Goal: Find specific page/section: Find specific page/section

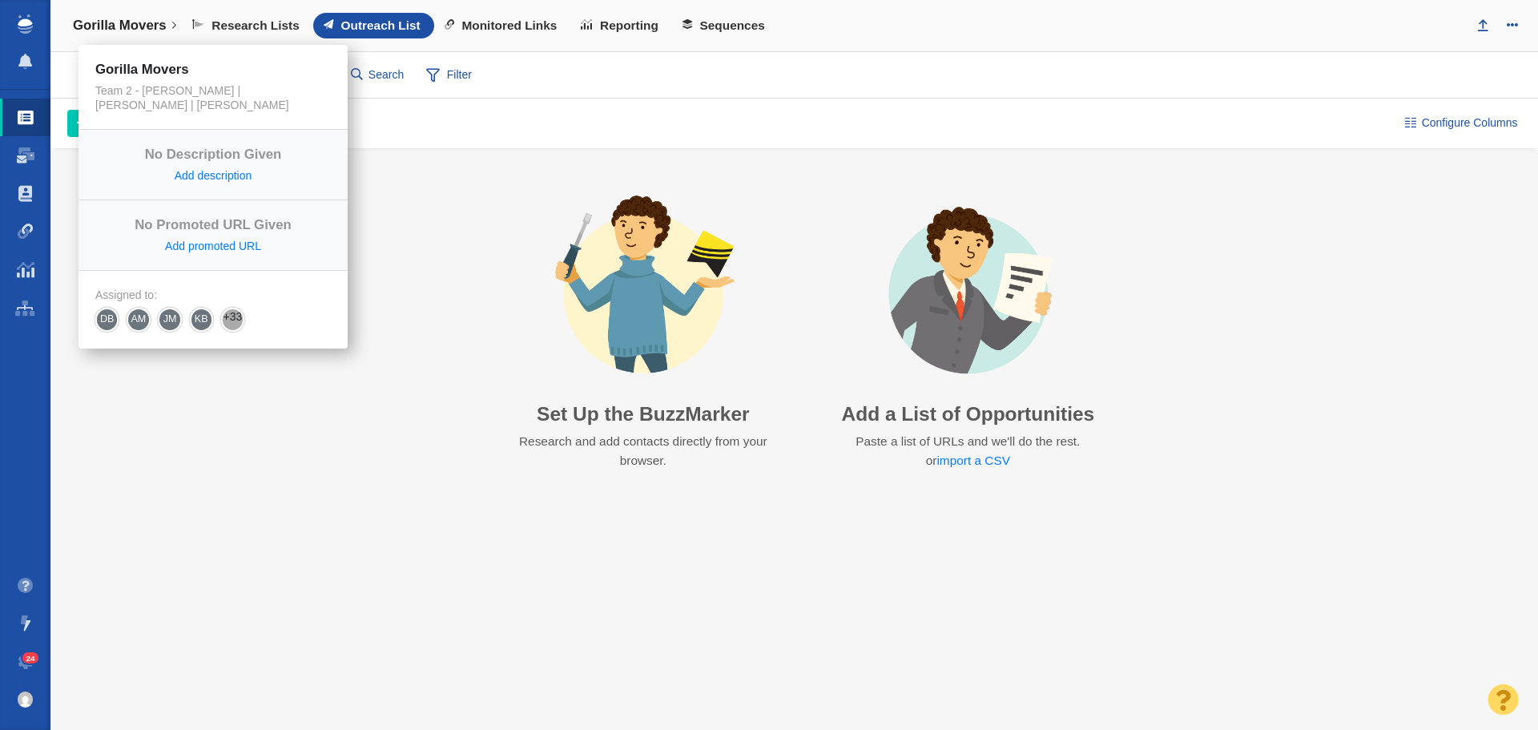
click at [171, 28] on link "Gorilla Movers" at bounding box center [125, 25] width 126 height 38
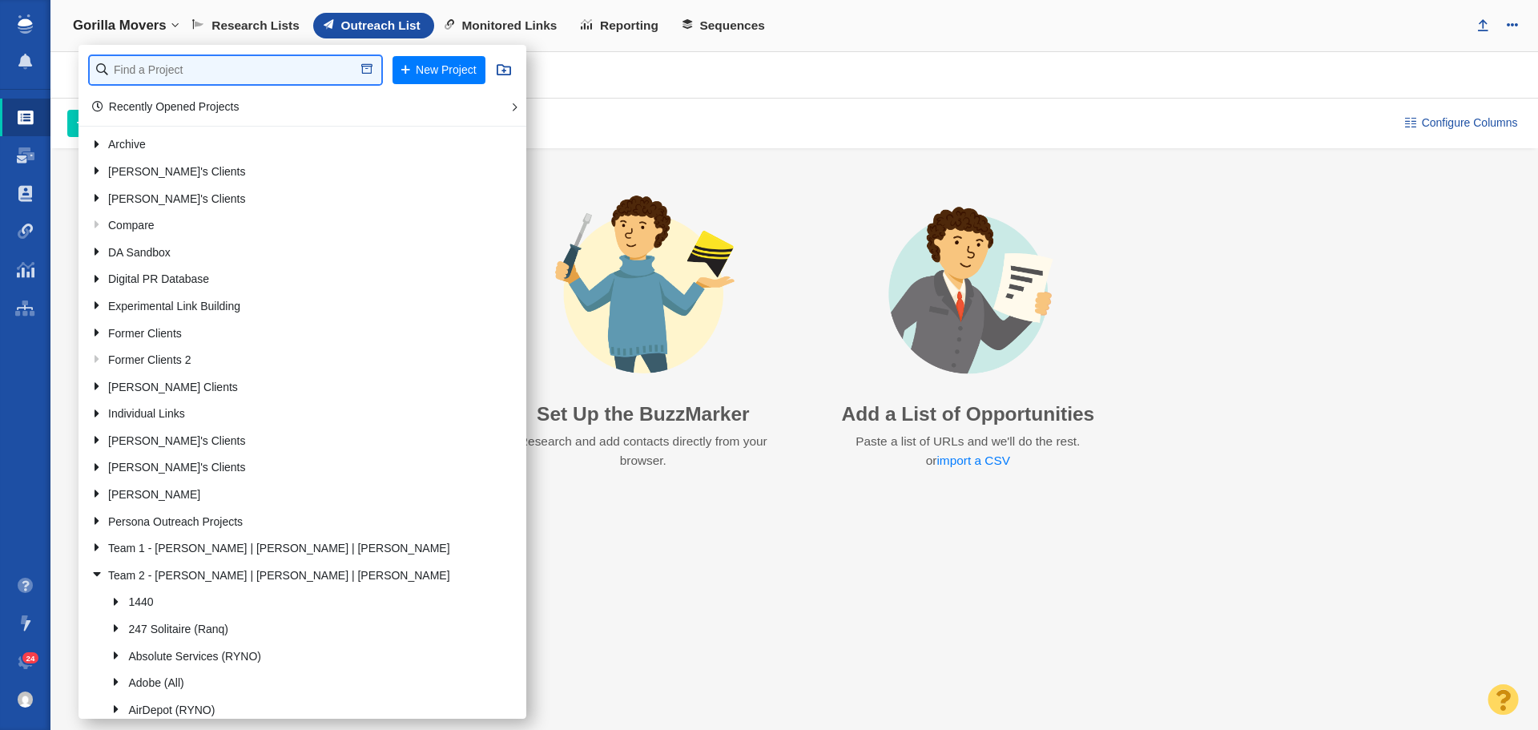
click at [183, 74] on input "text" at bounding box center [236, 70] width 292 height 28
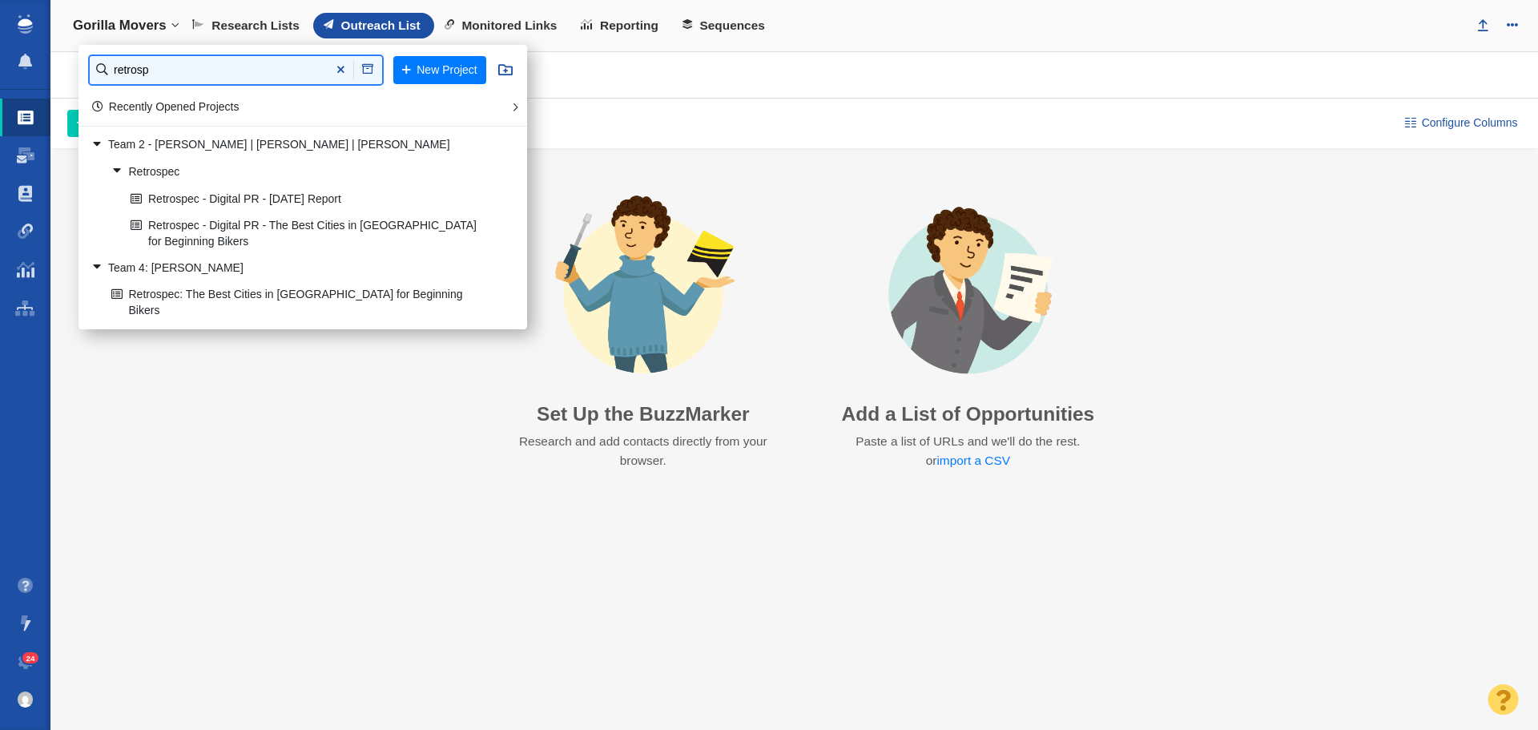
type input "retrosp"
click at [298, 219] on link "Retrospec - Digital PR - The Best Cities in [GEOGRAPHIC_DATA] for Beginning Bik…" at bounding box center [311, 233] width 368 height 40
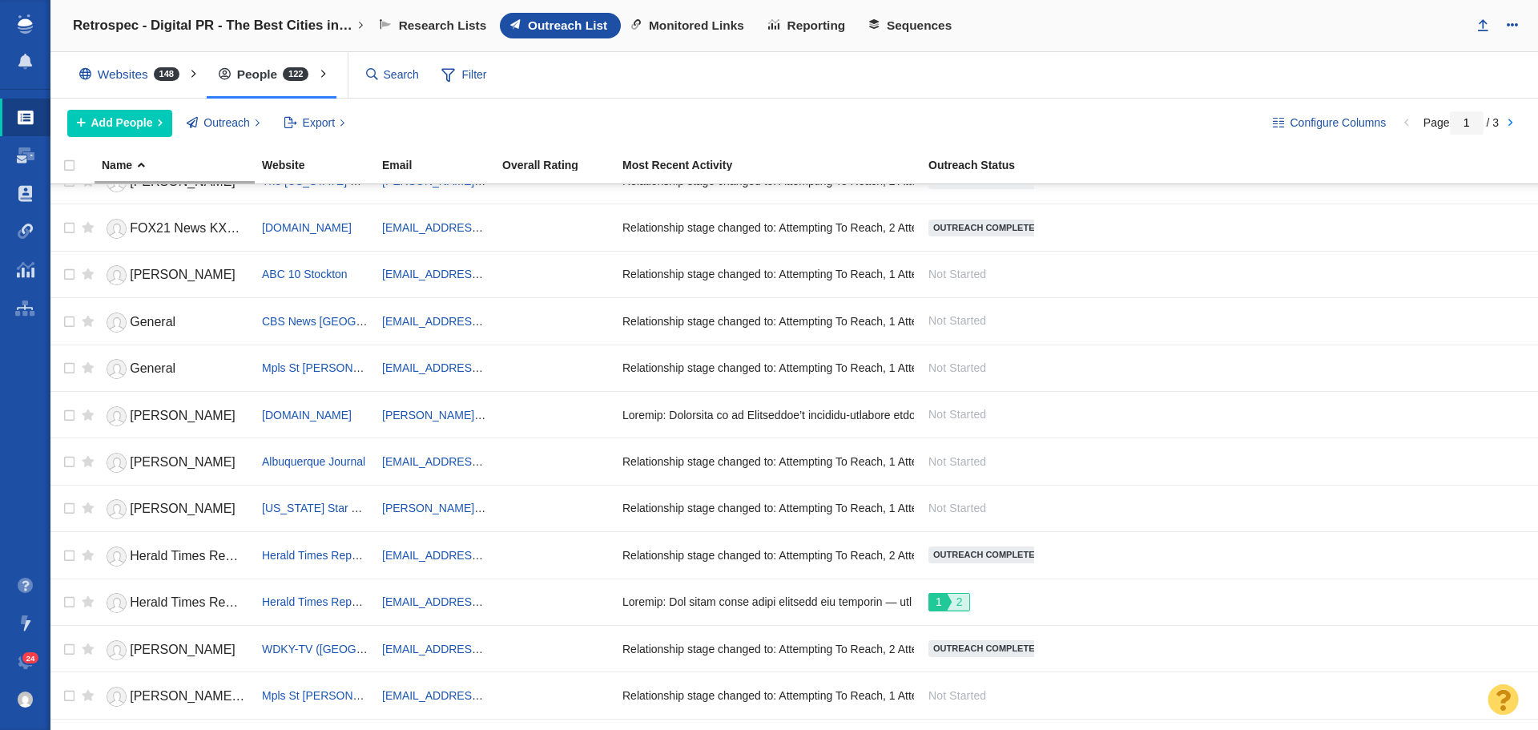
scroll to position [1793, 0]
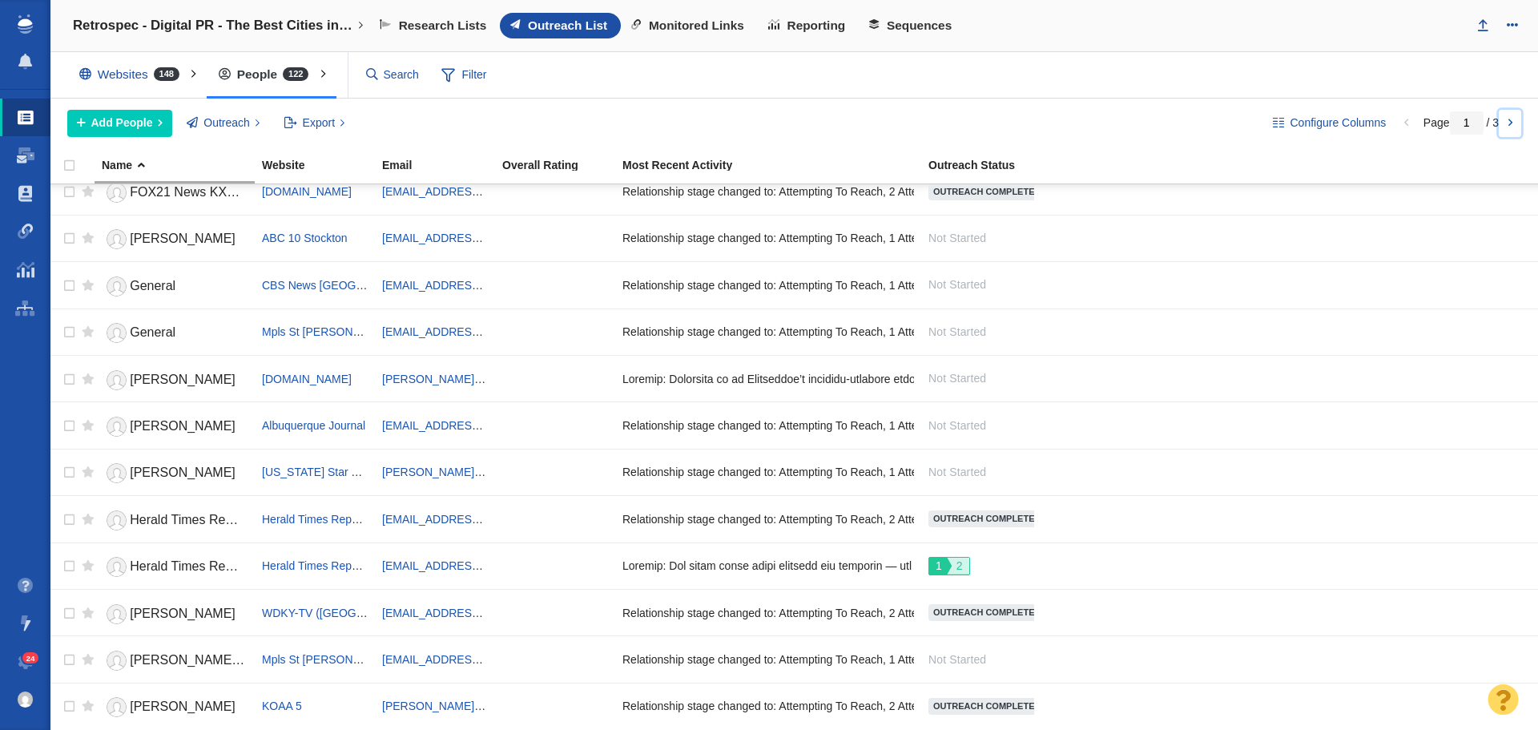
click at [1511, 123] on link at bounding box center [1510, 123] width 22 height 27
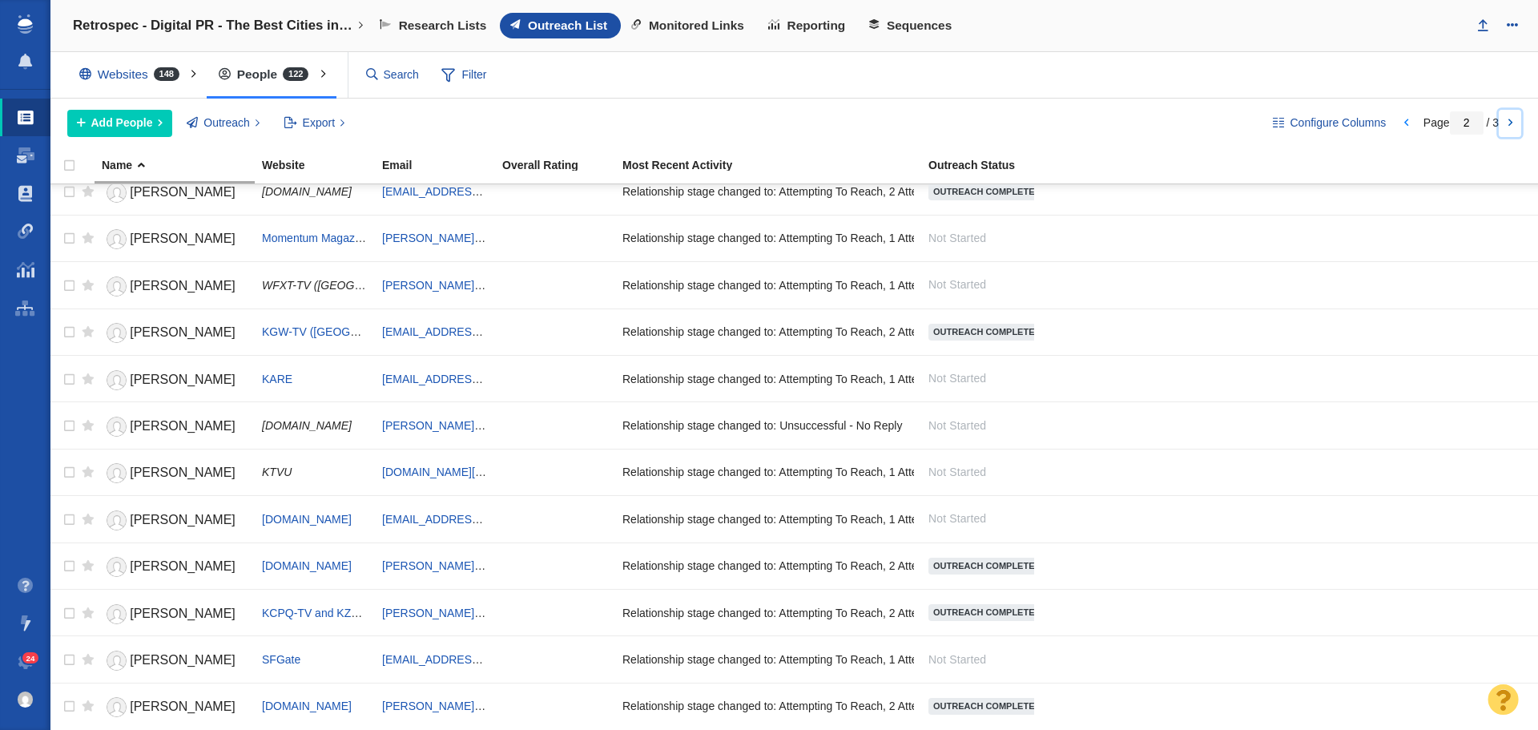
click at [1510, 127] on link at bounding box center [1510, 123] width 22 height 27
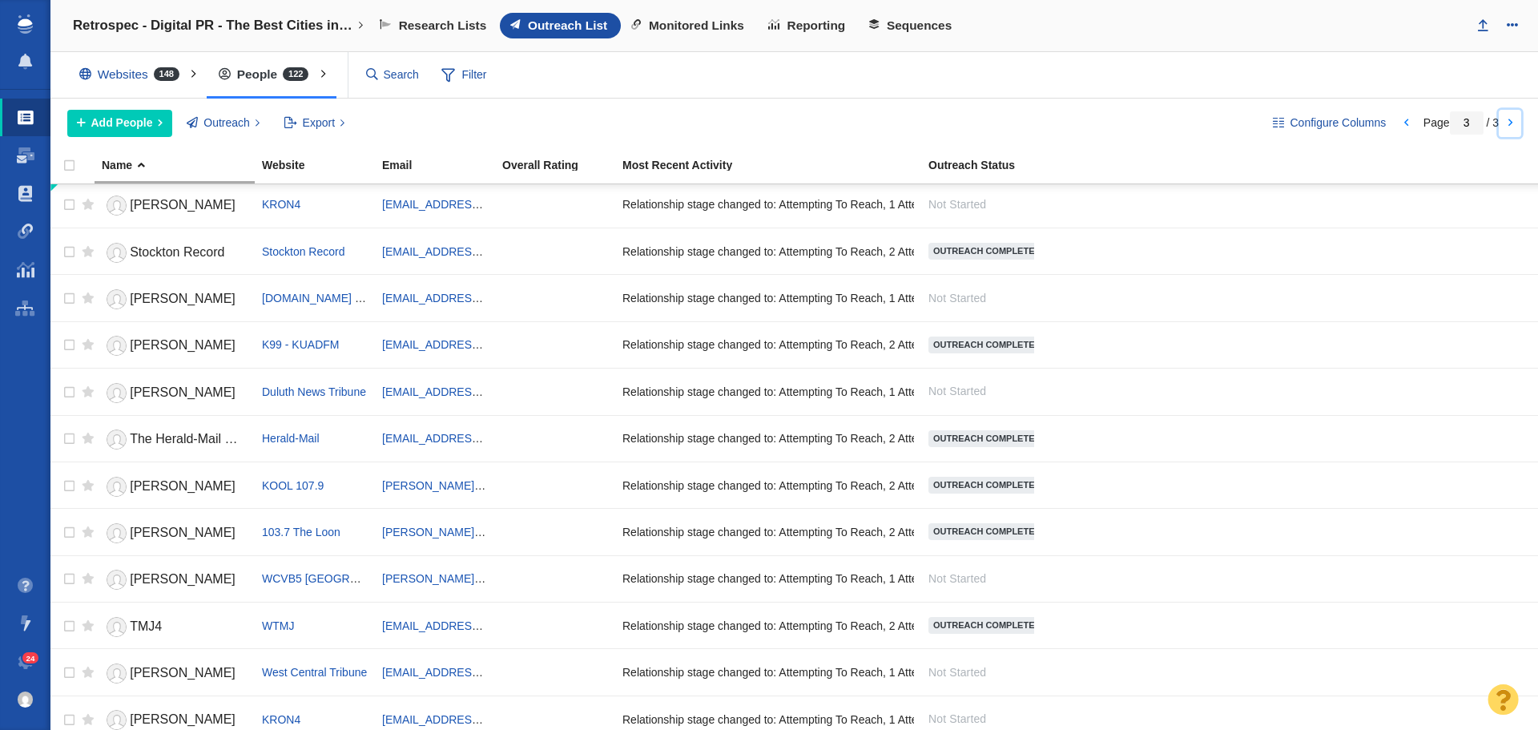
scroll to position [0, 0]
click at [1405, 123] on link at bounding box center [1406, 123] width 22 height 27
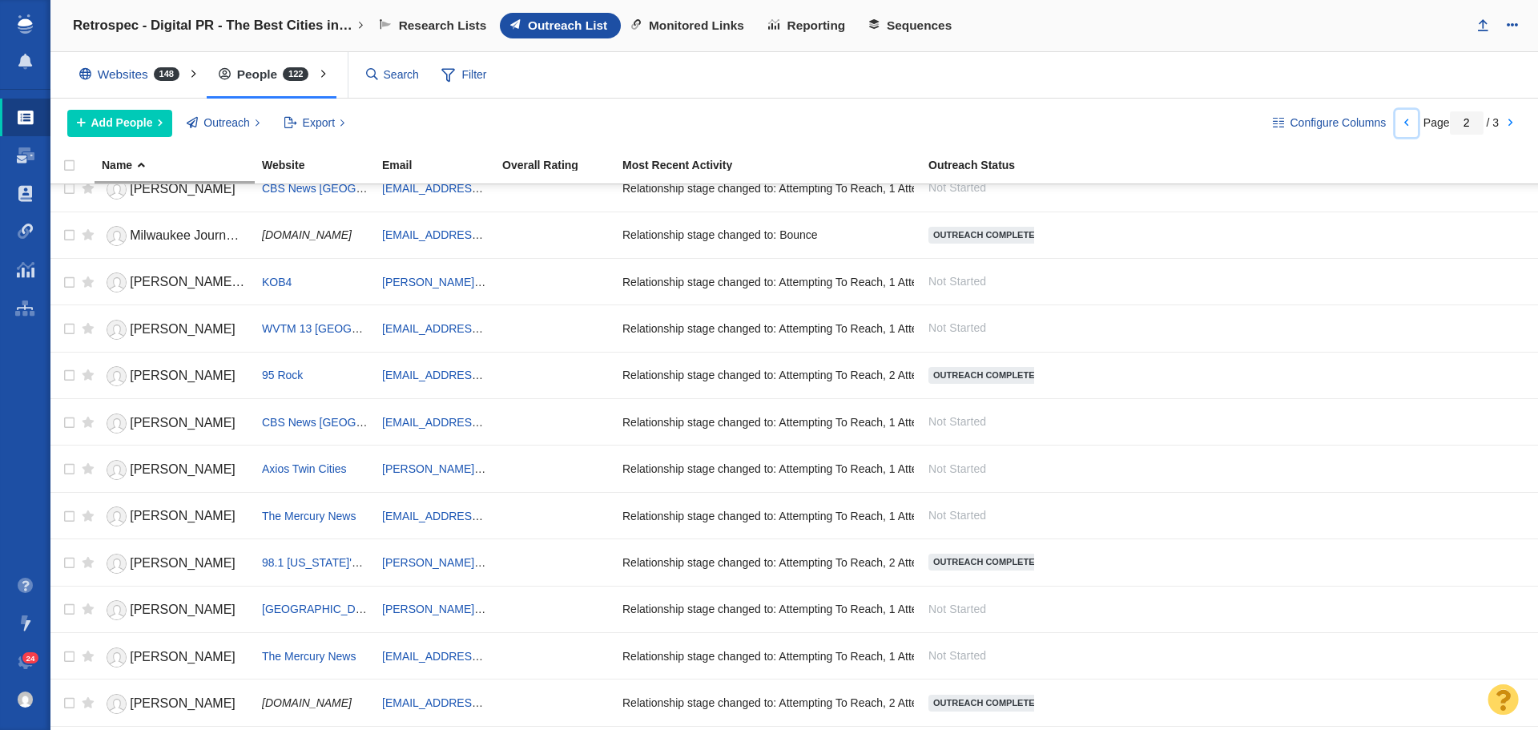
scroll to position [1793, 0]
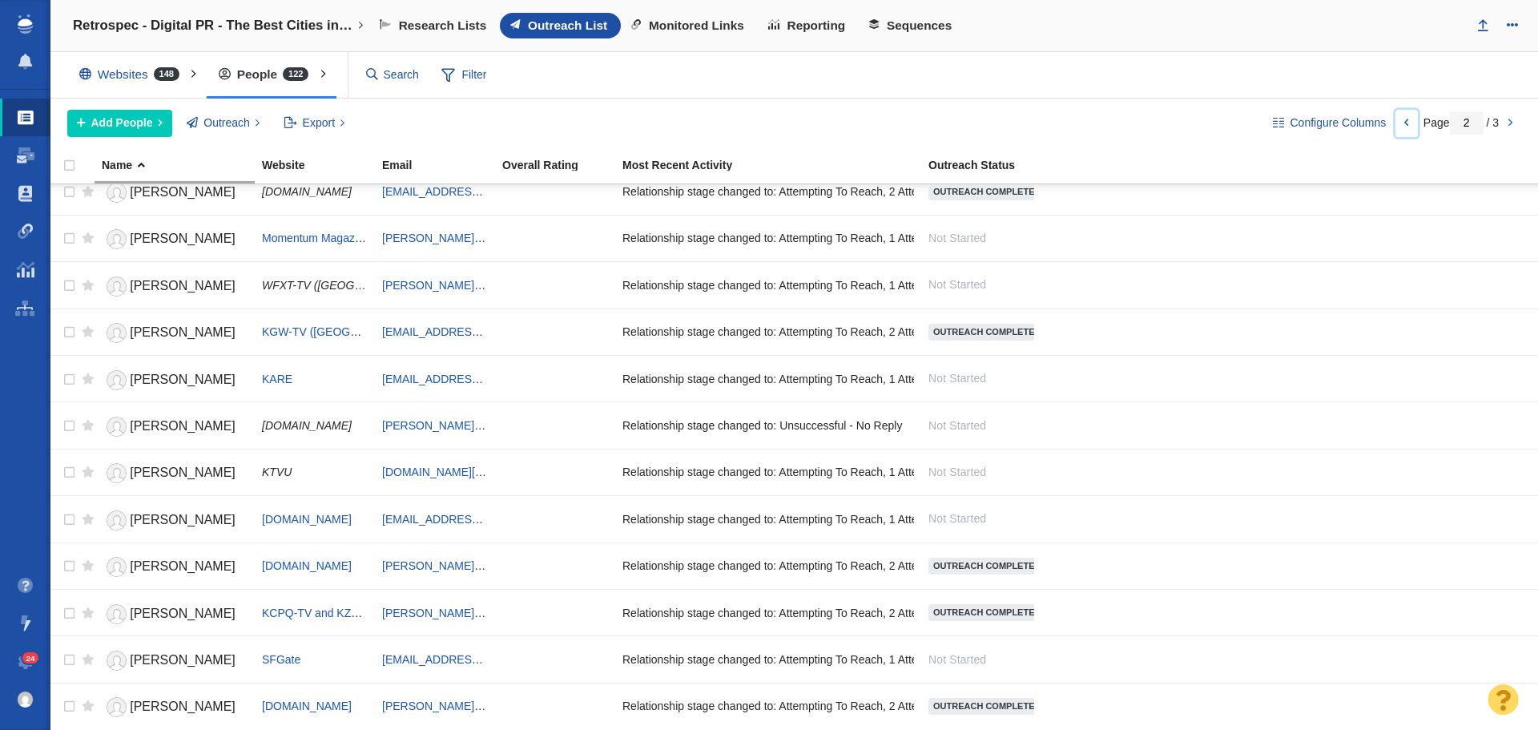
click at [1404, 122] on link at bounding box center [1406, 123] width 22 height 27
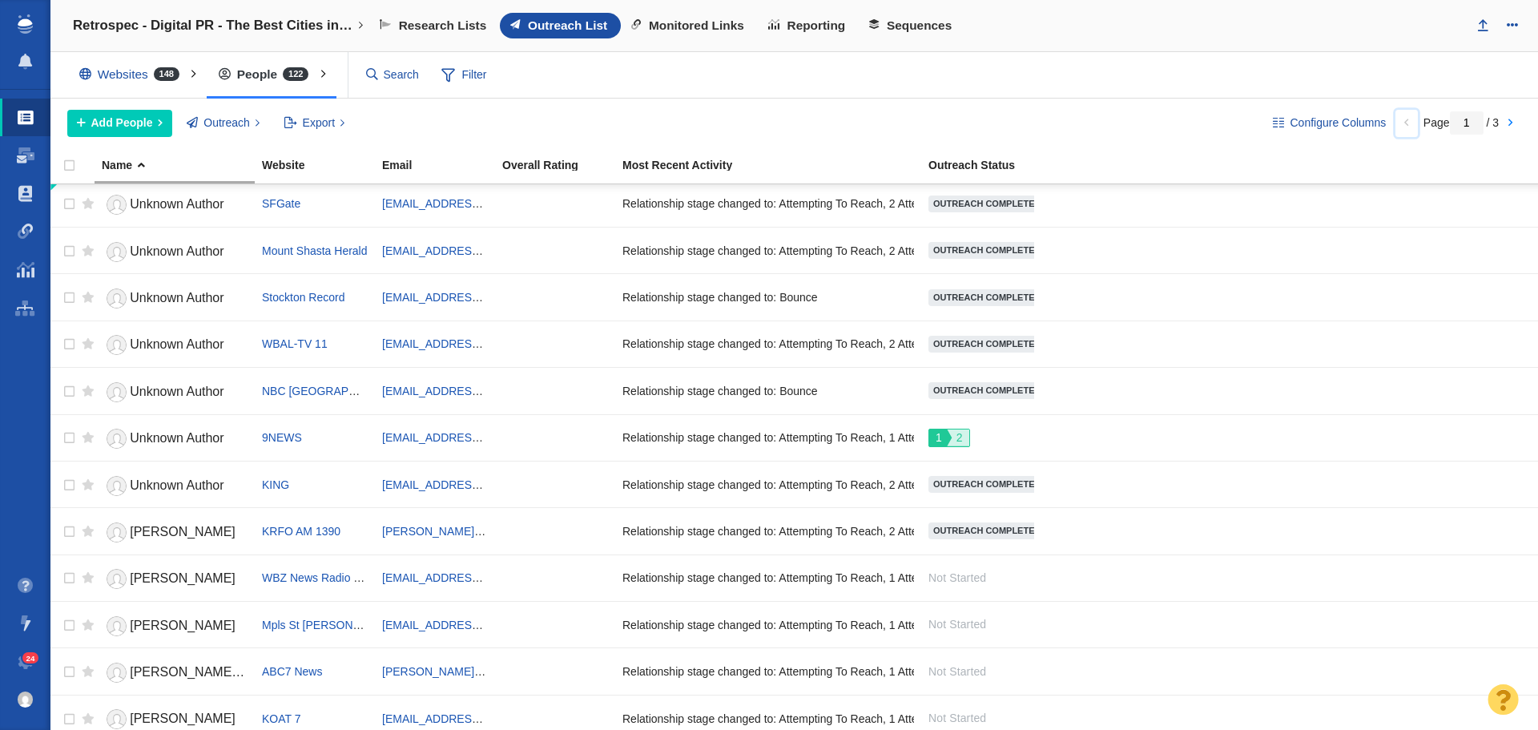
scroll to position [0, 0]
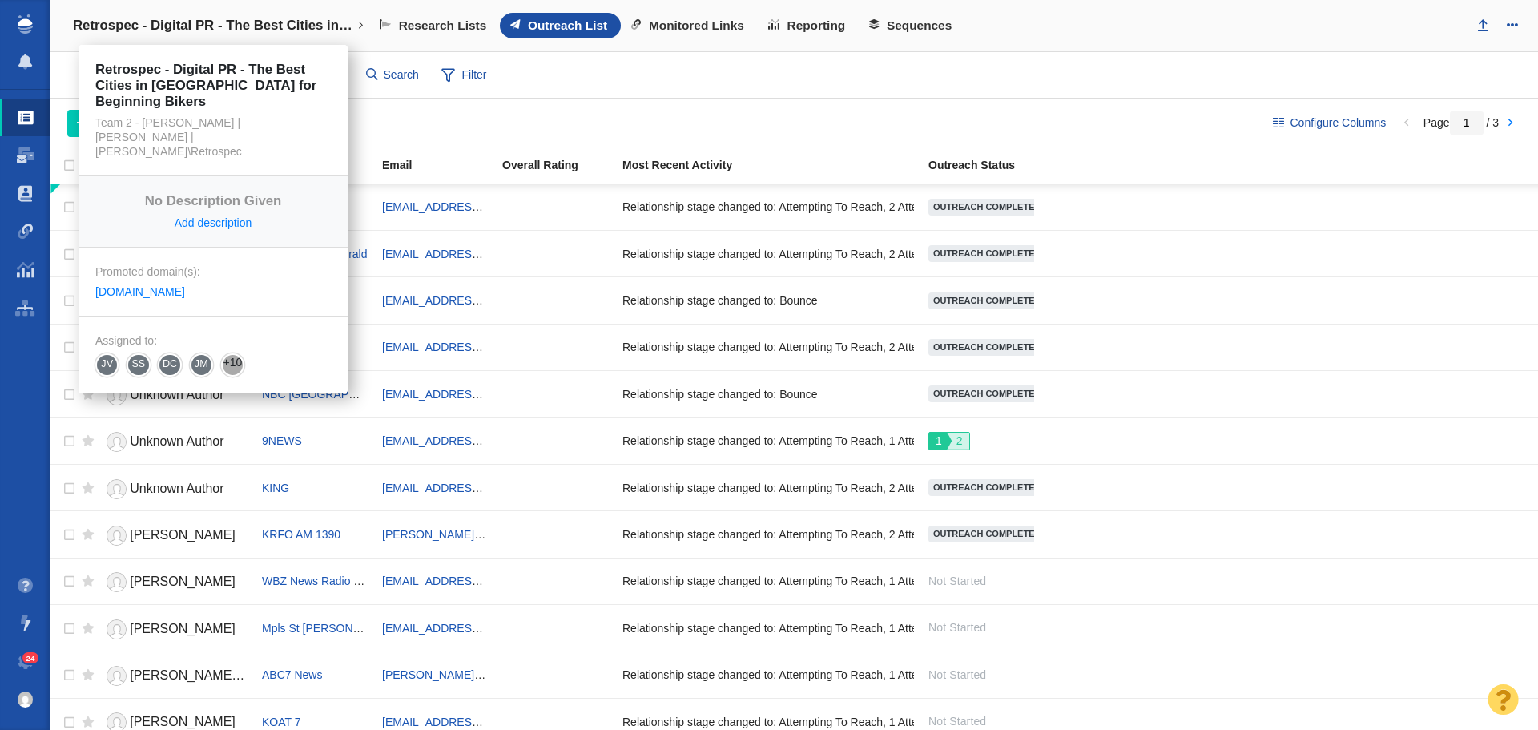
click at [350, 29] on h4 "Retrospec - Digital PR - The Best Cities in [GEOGRAPHIC_DATA] for Beginning Bik…" at bounding box center [213, 26] width 280 height 16
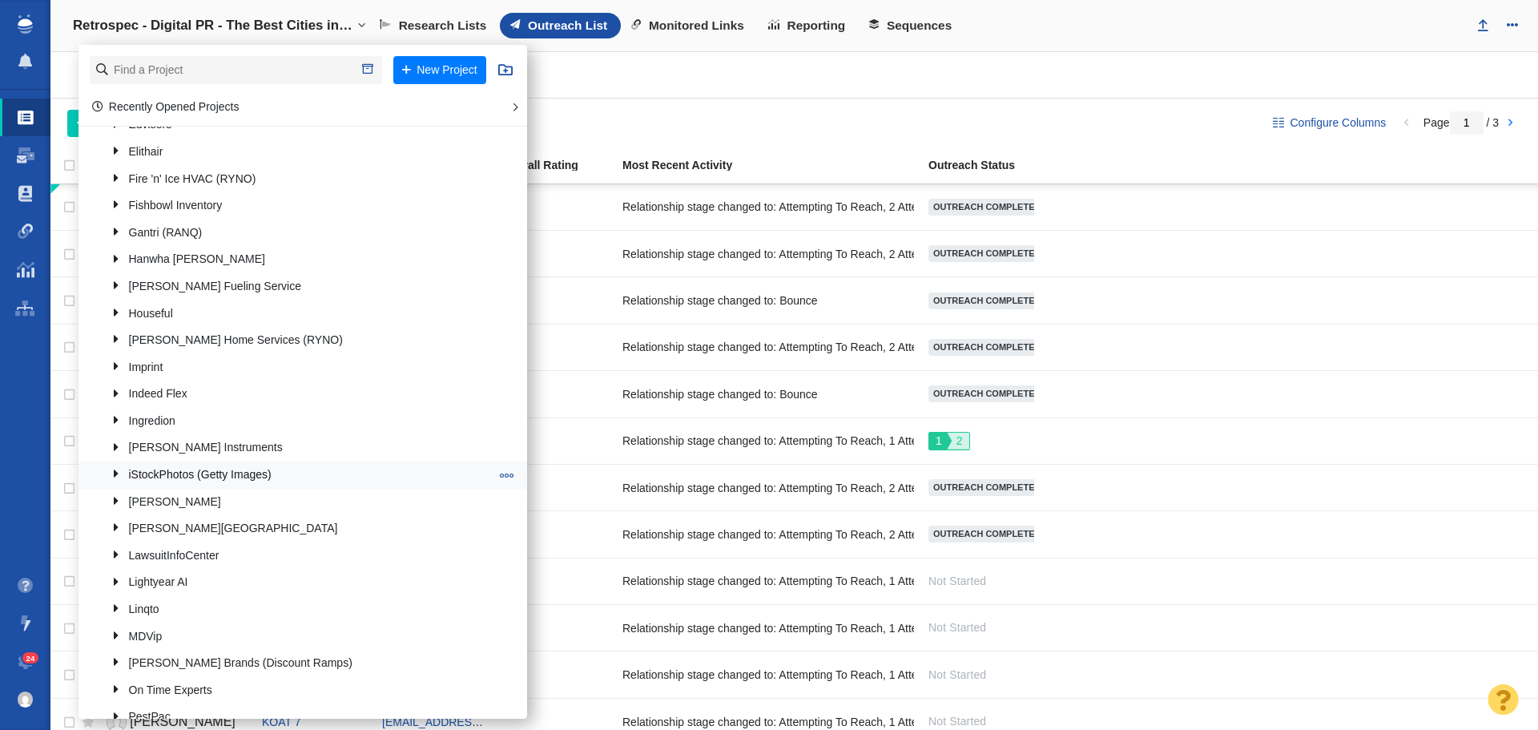
scroll to position [1362, 0]
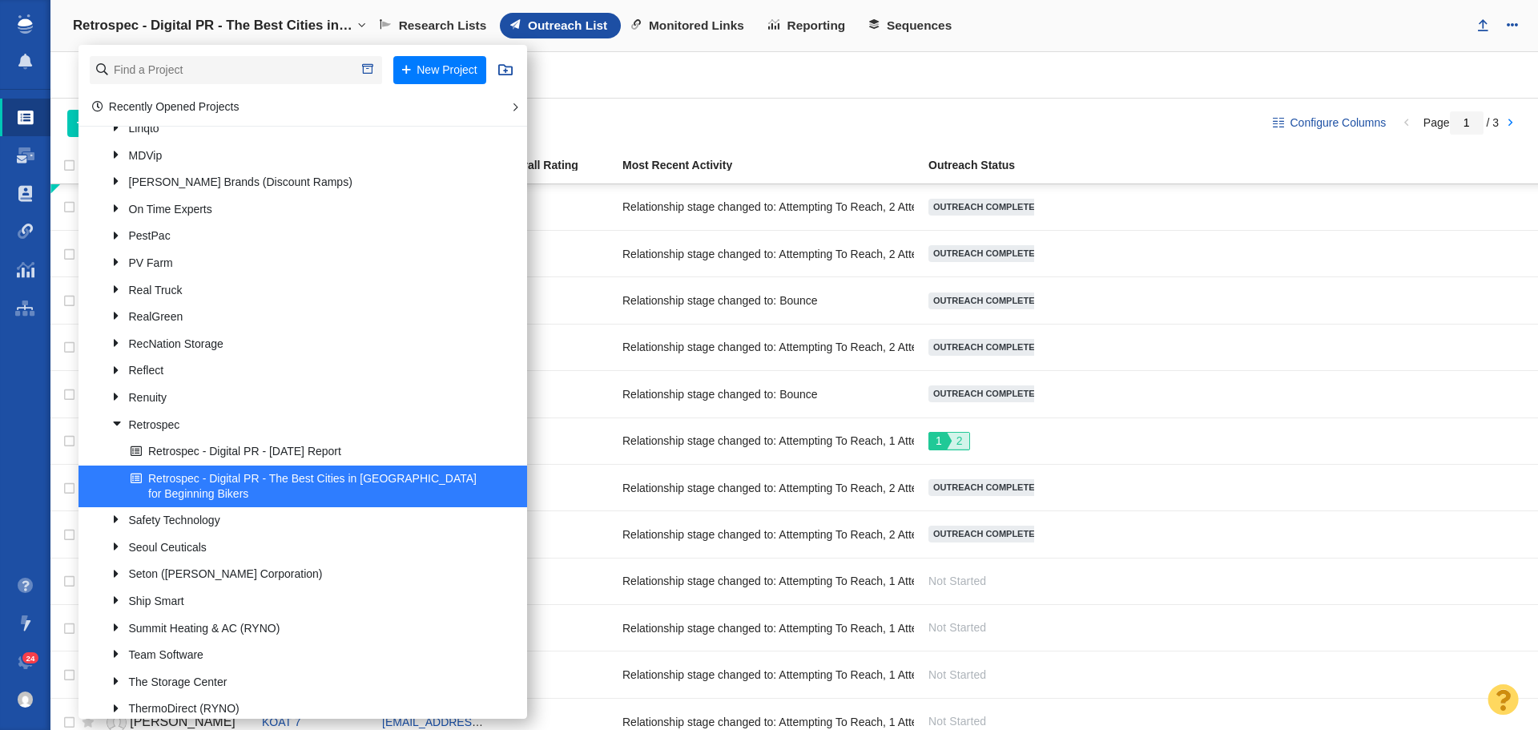
click at [1122, 77] on div "Websites 148 All Websites Assigned To Me Recently Viewed Starred People 122 All…" at bounding box center [793, 75] width 1487 height 46
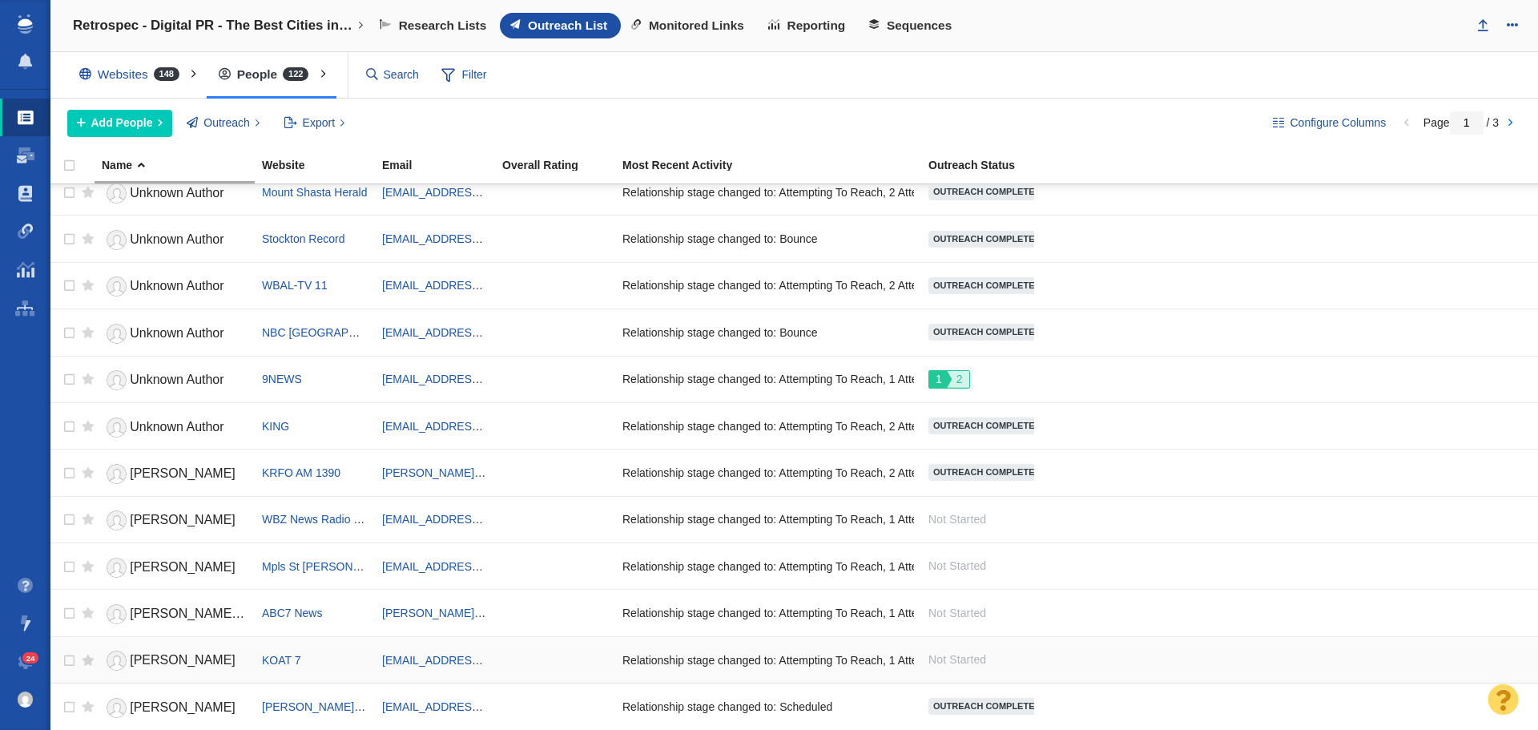
scroll to position [0, 0]
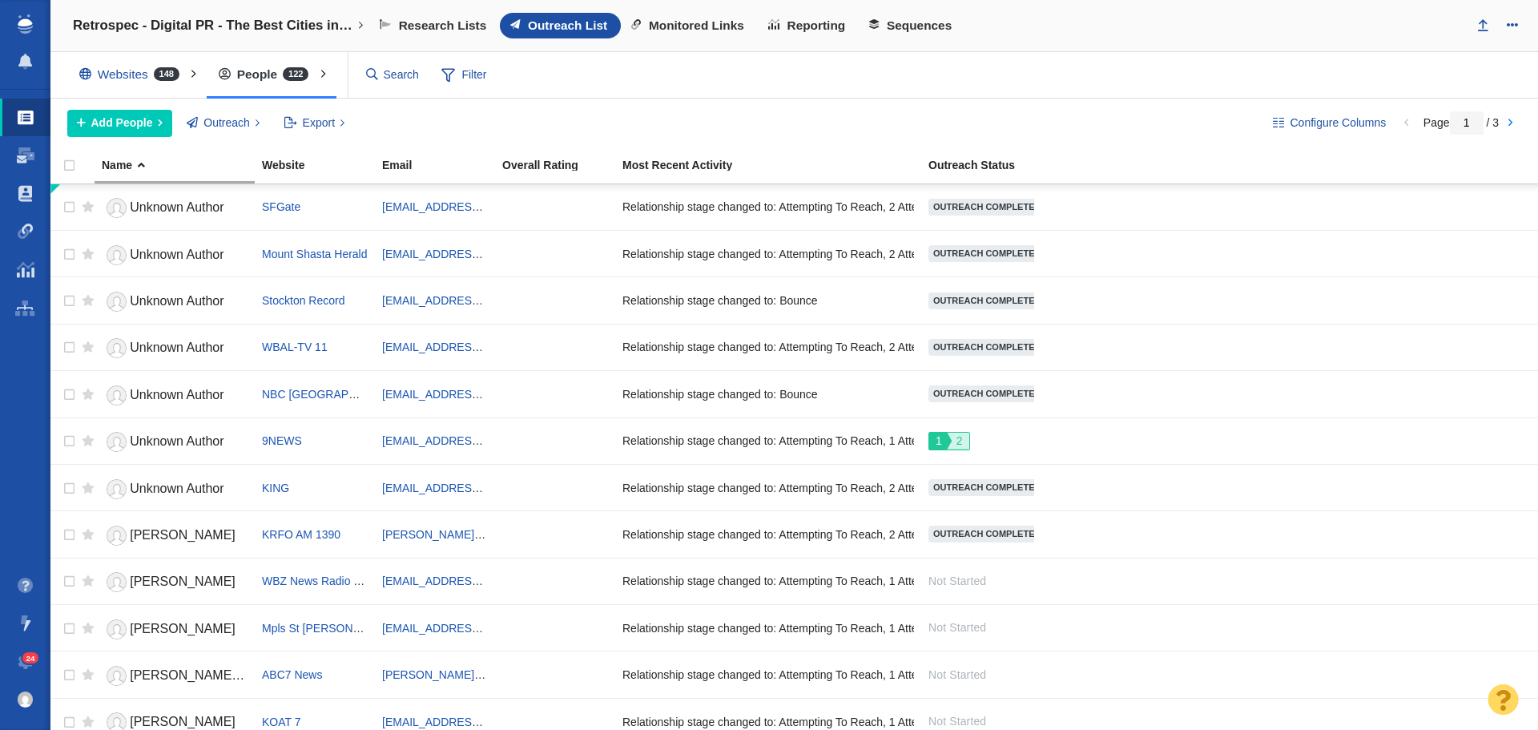
click at [131, 67] on div "Websites 148" at bounding box center [132, 74] width 131 height 37
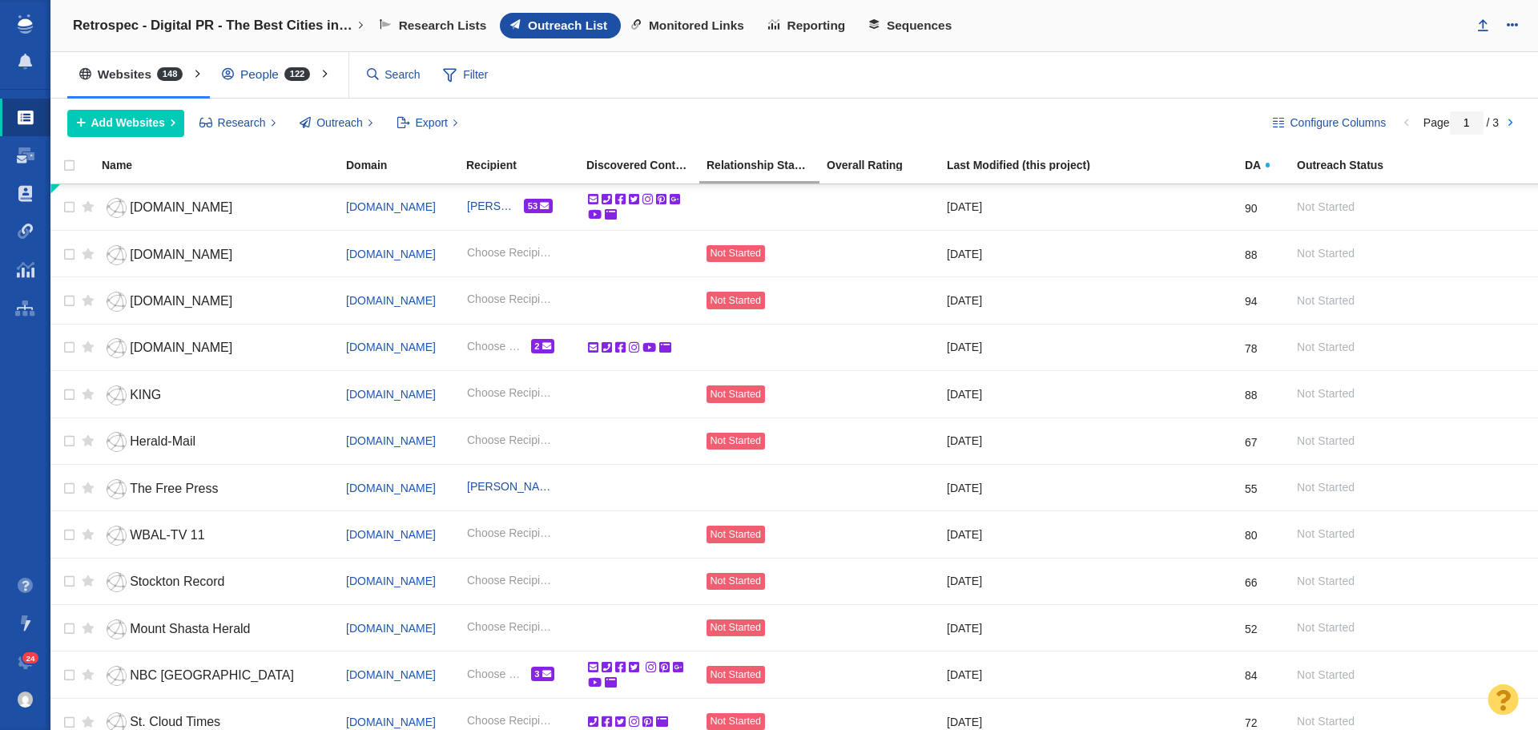
click at [245, 81] on div "People 122" at bounding box center [269, 74] width 119 height 37
click at [988, 80] on div at bounding box center [769, 365] width 1538 height 730
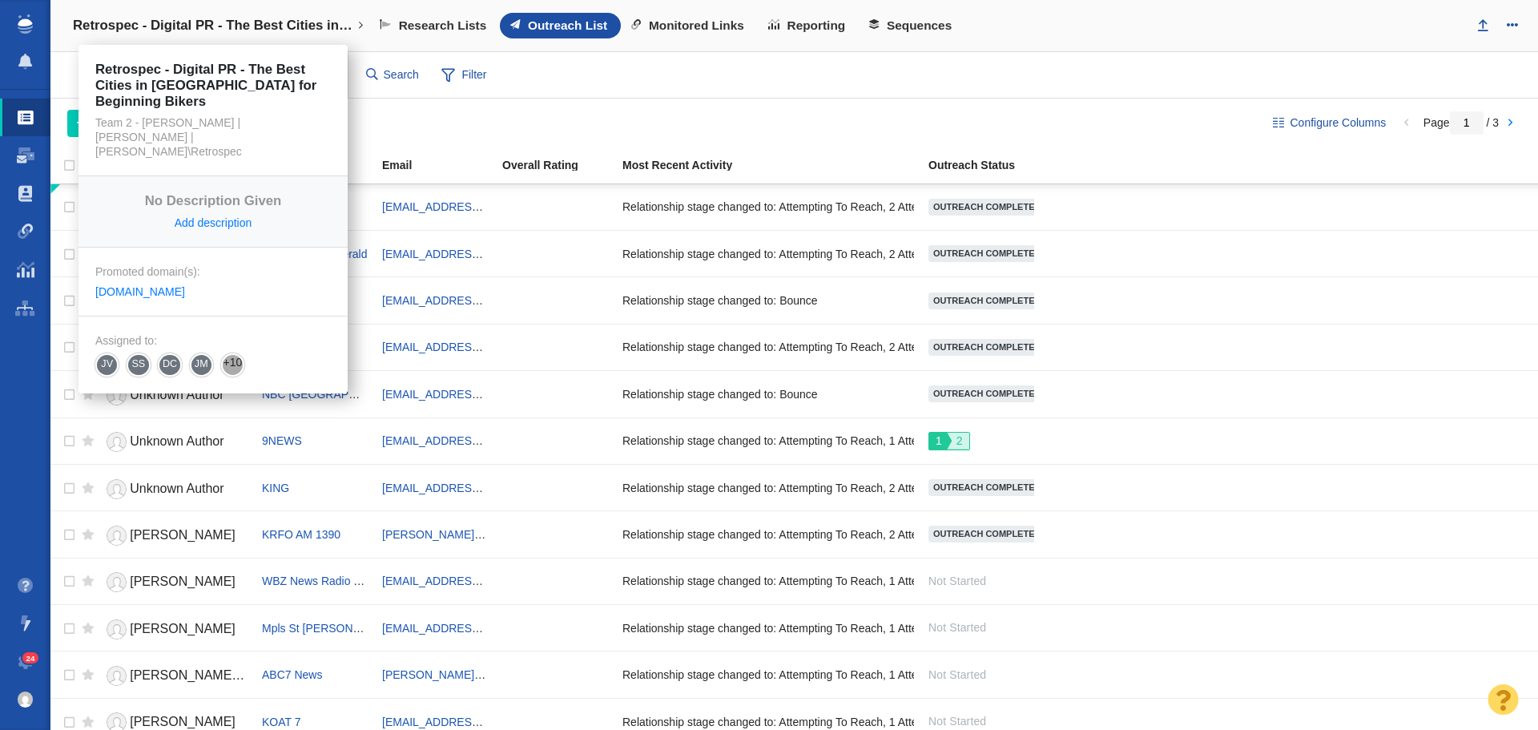
click at [336, 26] on h4 "Retrospec - Digital PR - The Best Cities in [GEOGRAPHIC_DATA] for Beginning Bik…" at bounding box center [213, 26] width 280 height 16
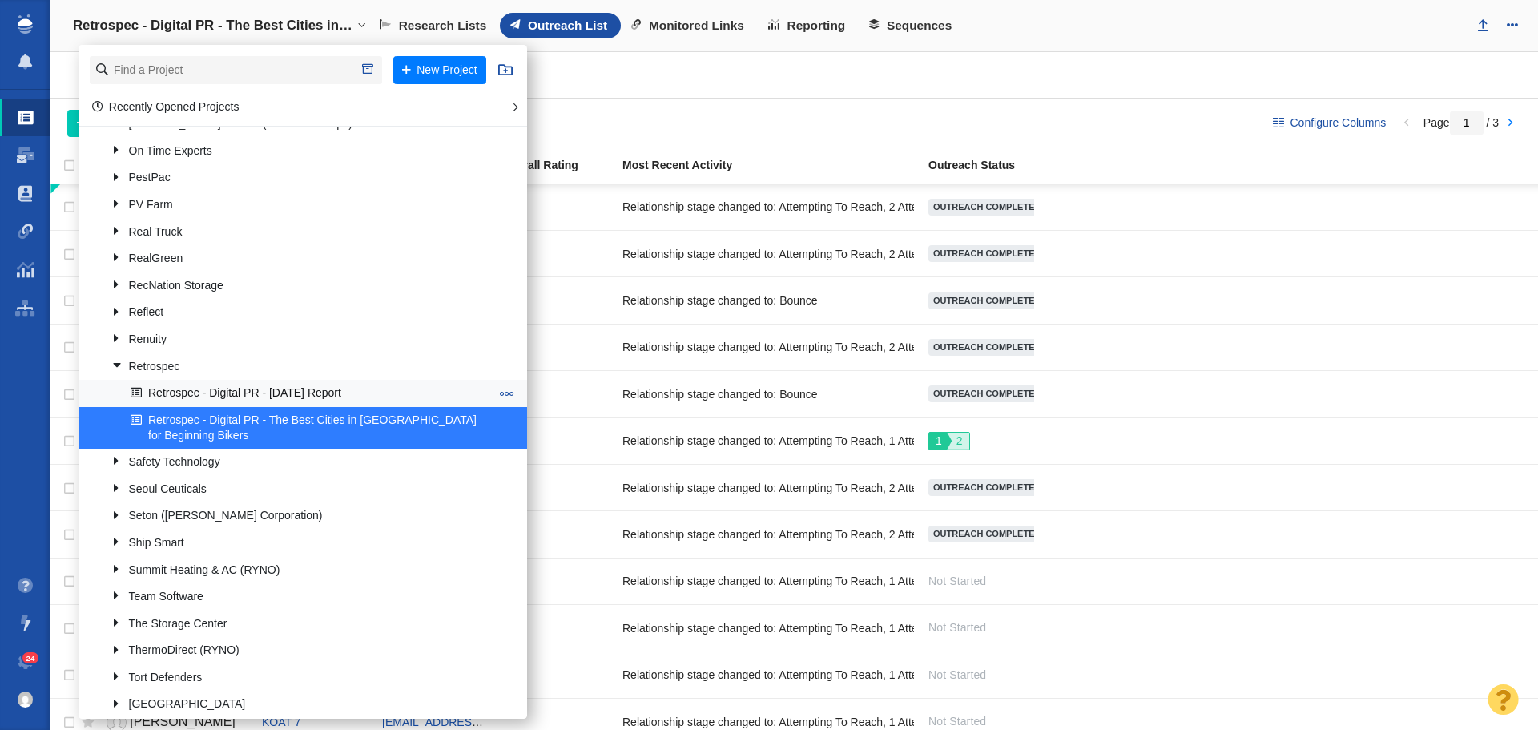
scroll to position [1442, 0]
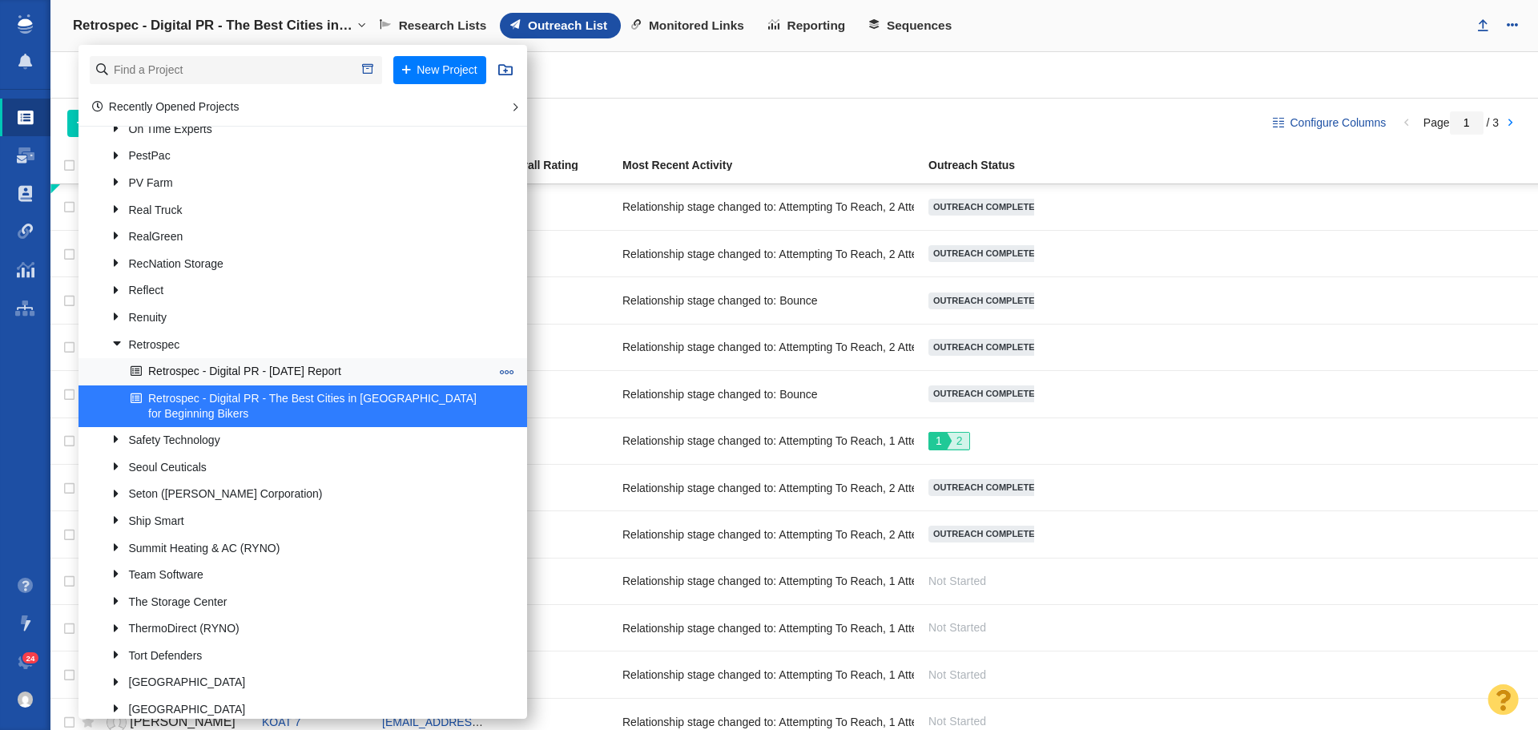
click at [292, 374] on link "Retrospec - Digital PR - [DATE] Report" at bounding box center [311, 372] width 368 height 25
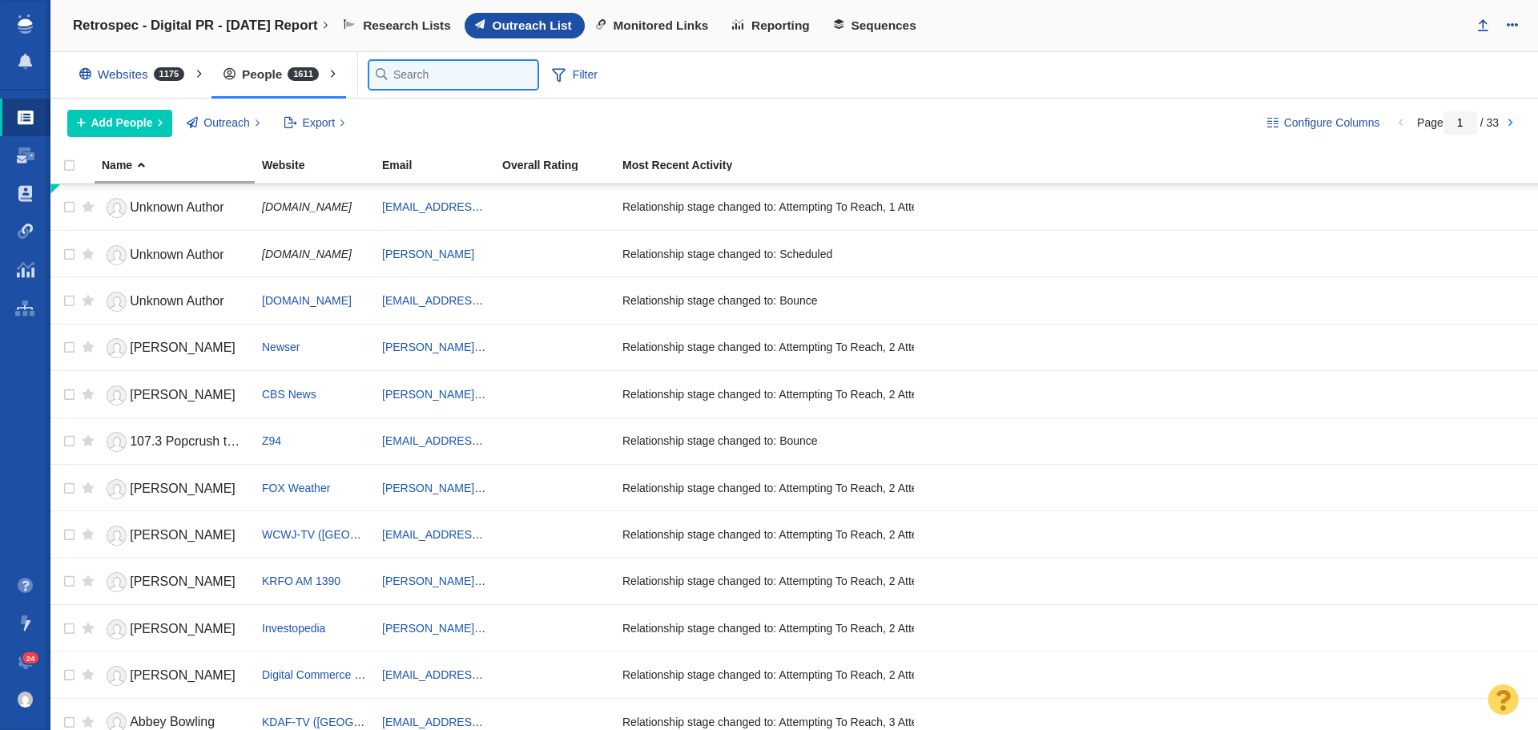
click at [391, 79] on input "text" at bounding box center [453, 75] width 168 height 28
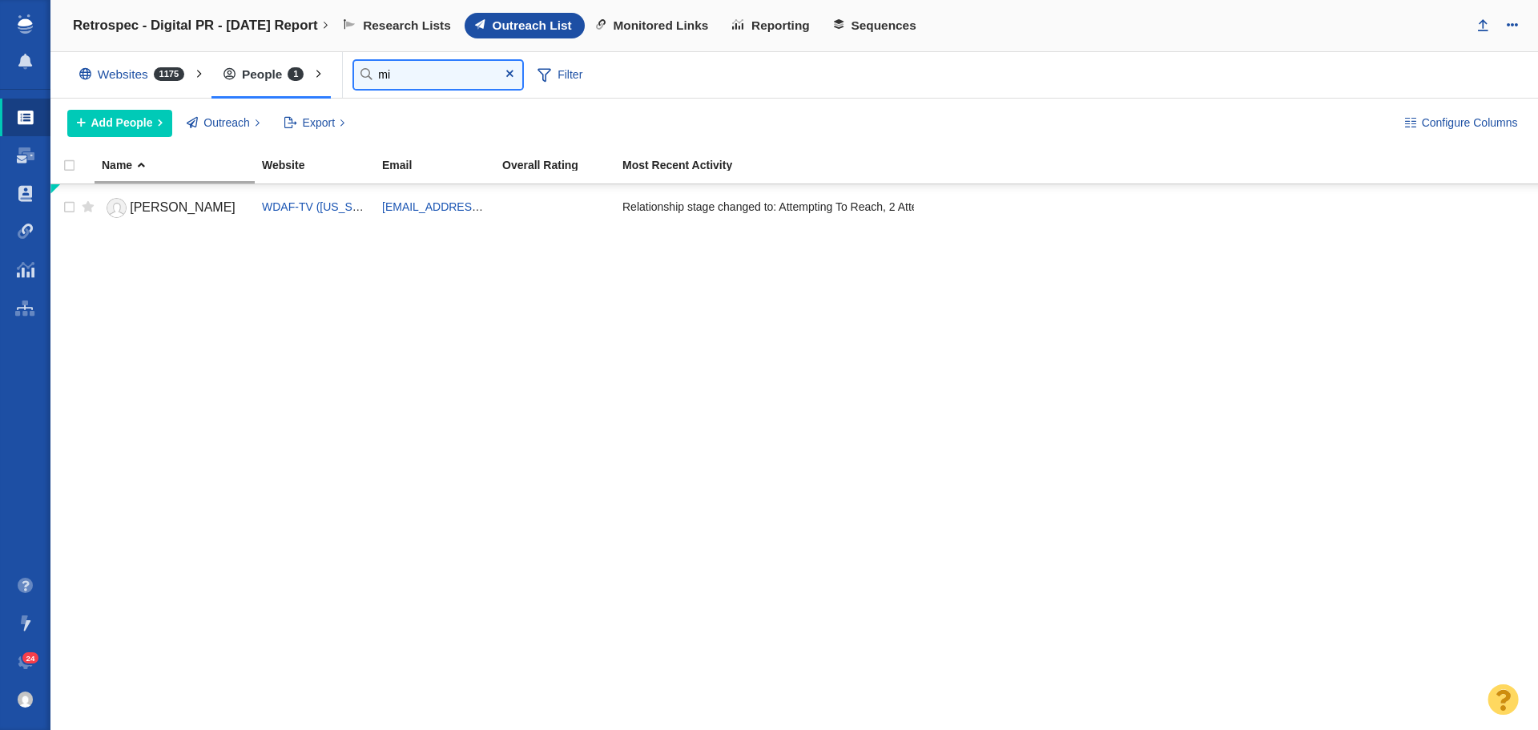
type input "m"
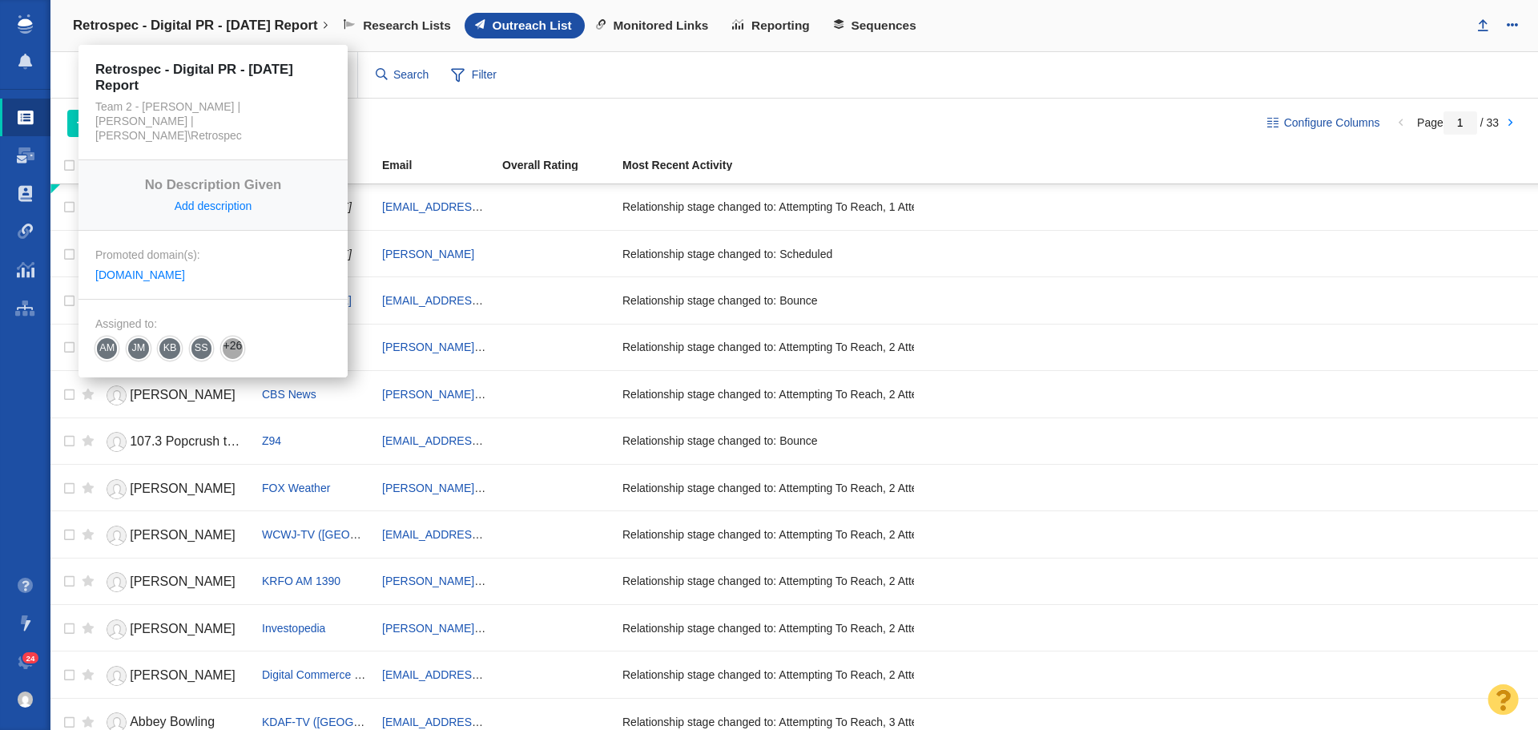
click at [311, 21] on h4 "Retrospec - Digital PR - [DATE] Report" at bounding box center [195, 26] width 245 height 16
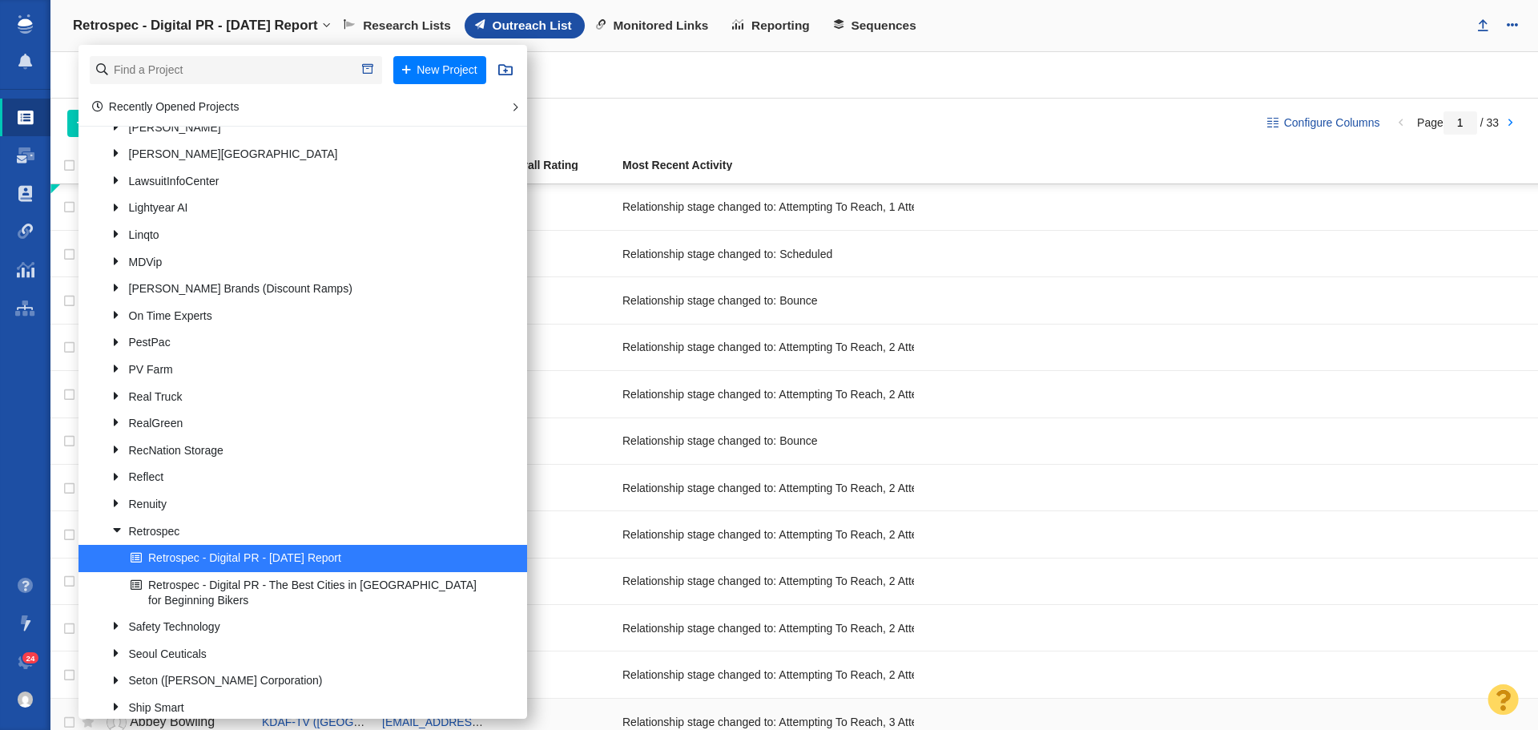
scroll to position [1282, 0]
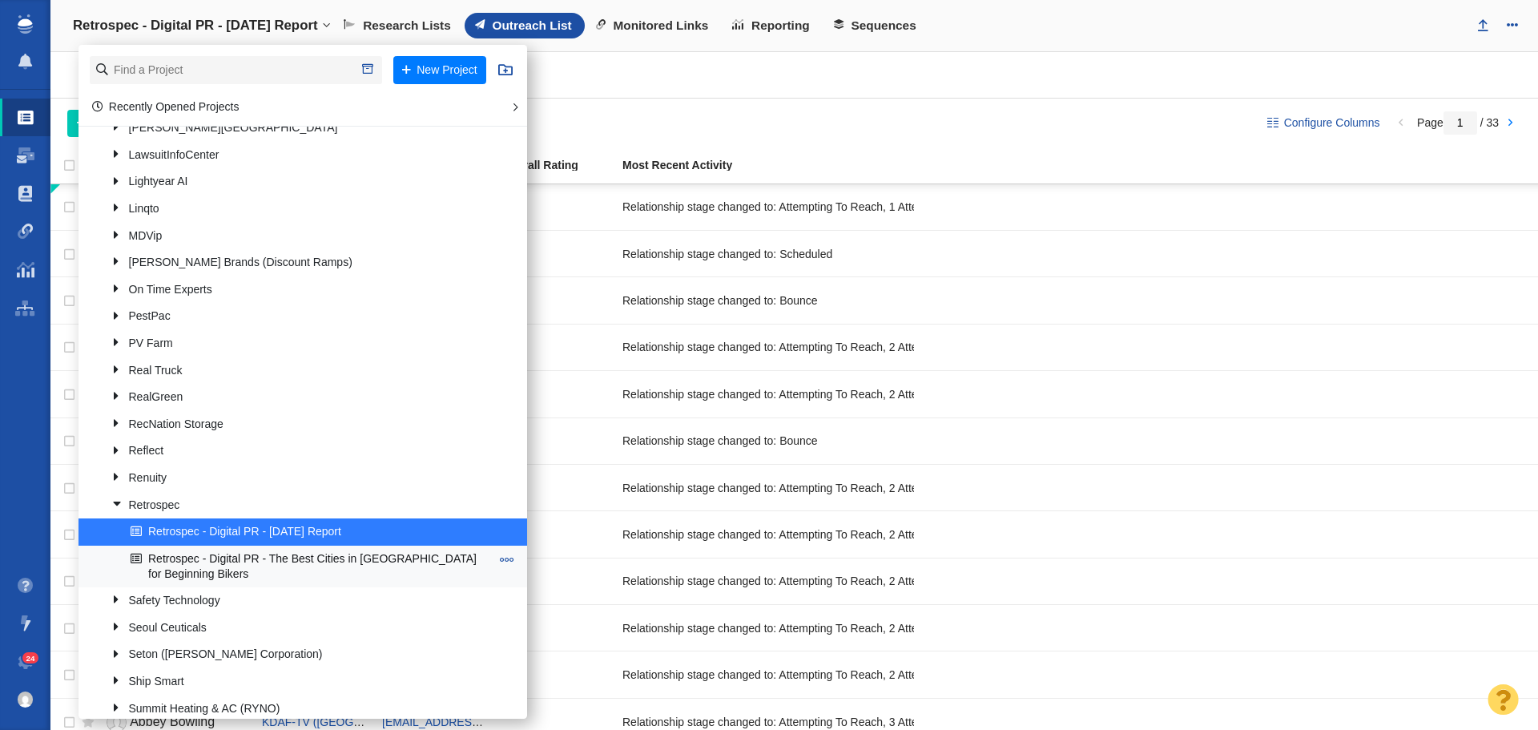
click at [302, 565] on link "Retrospec - Digital PR - The Best Cities in [GEOGRAPHIC_DATA] for Beginning Bik…" at bounding box center [311, 566] width 368 height 40
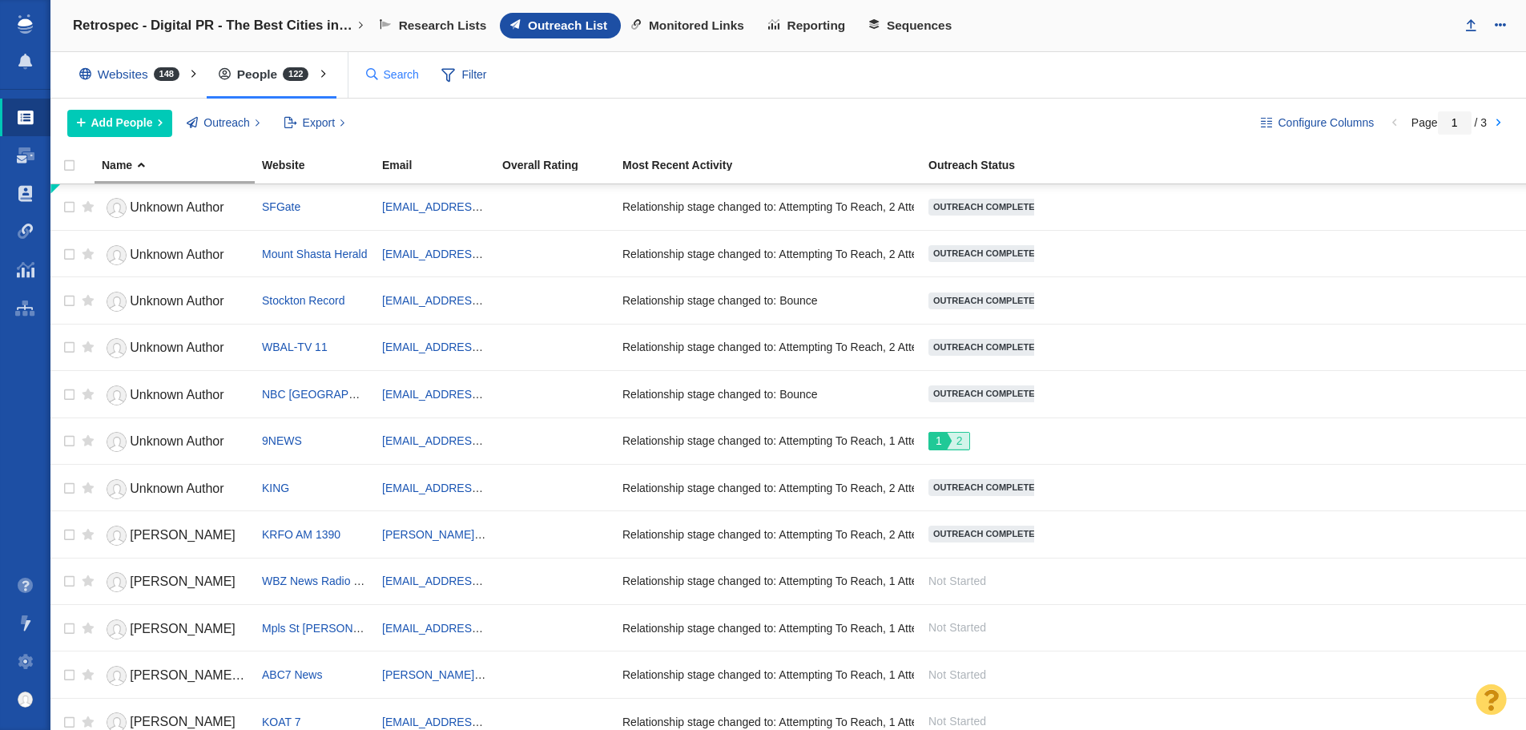
click at [427, 73] on input "text" at bounding box center [393, 75] width 67 height 28
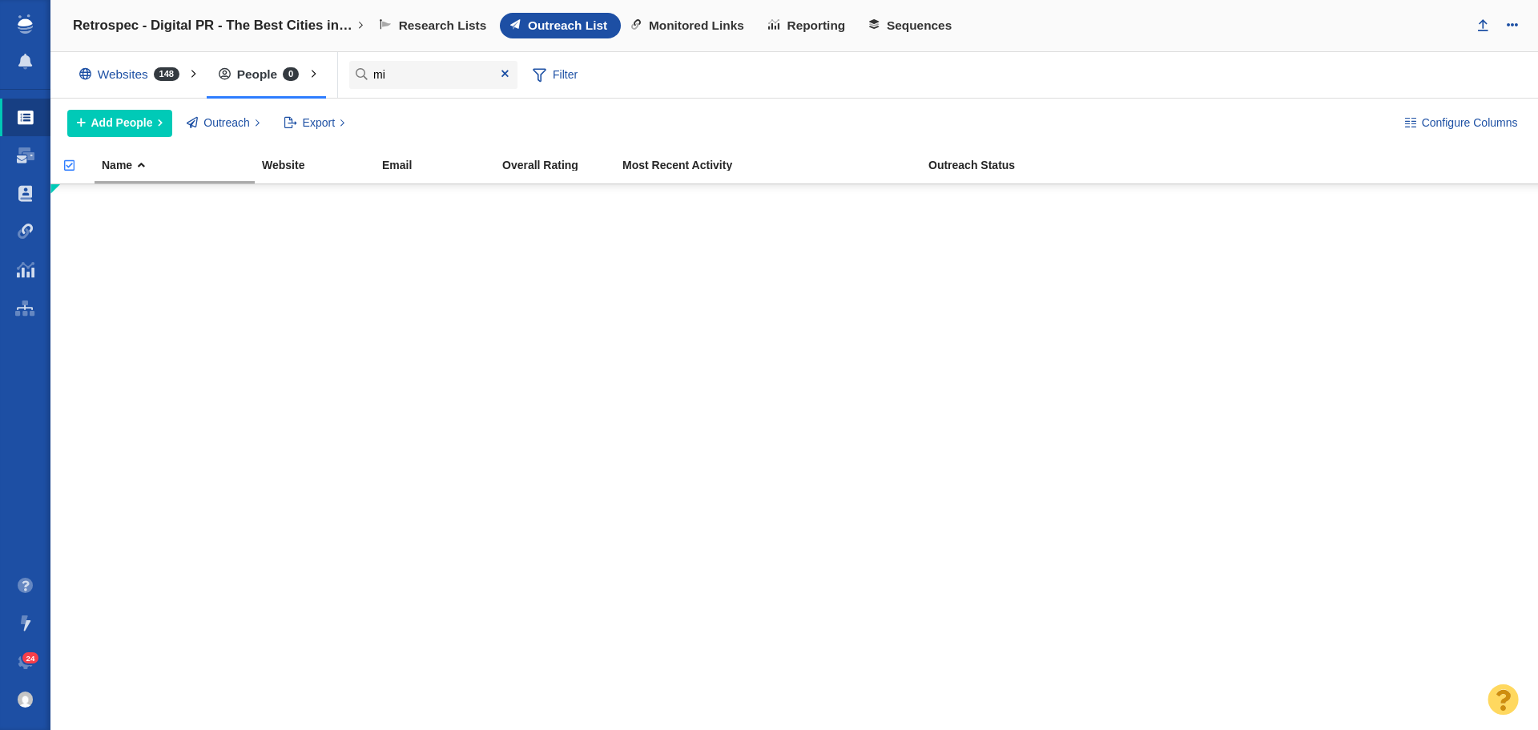
type input "m"
